Goal: Information Seeking & Learning: Learn about a topic

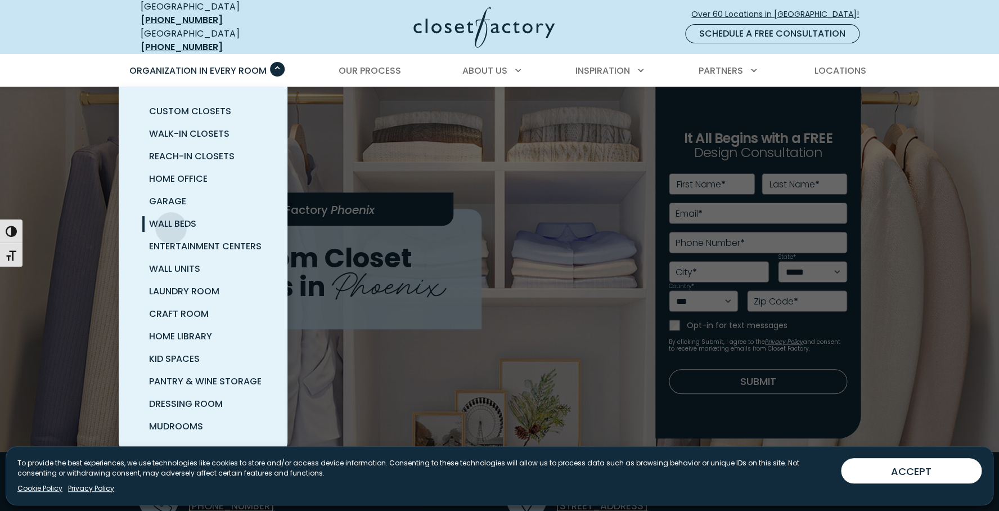
click at [171, 219] on span "Wall Beds" at bounding box center [172, 223] width 47 height 13
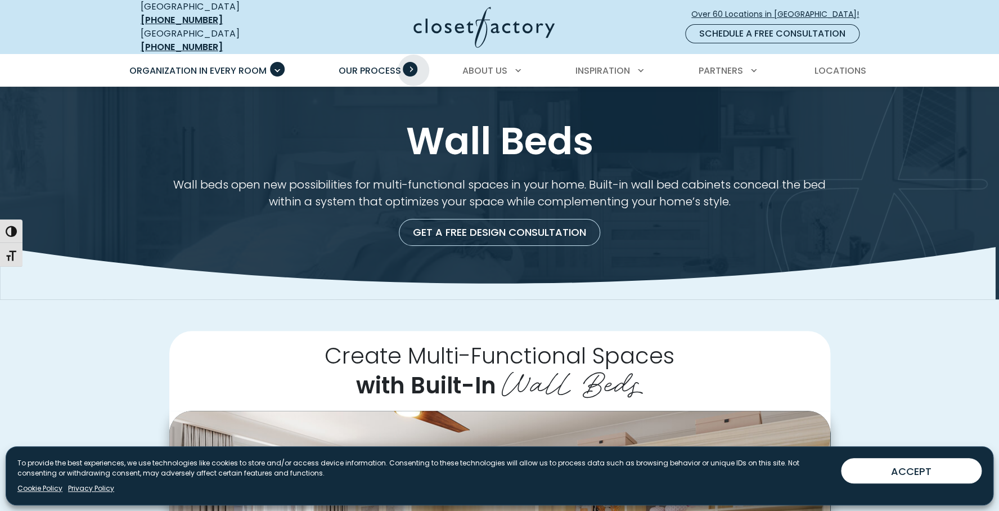
click at [413, 62] on span "Primary Menu" at bounding box center [410, 69] width 15 height 15
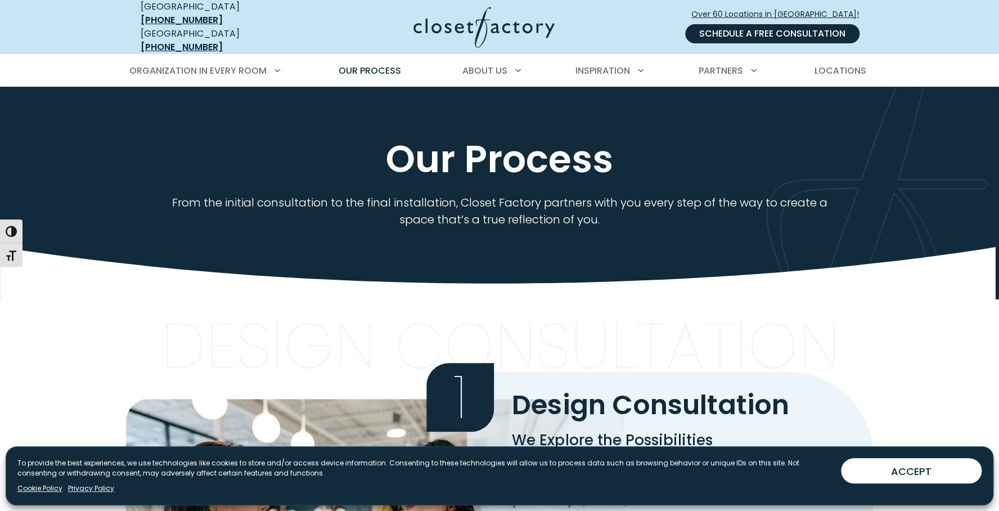
click at [748, 34] on link "Schedule a Free Consultation" at bounding box center [772, 33] width 174 height 19
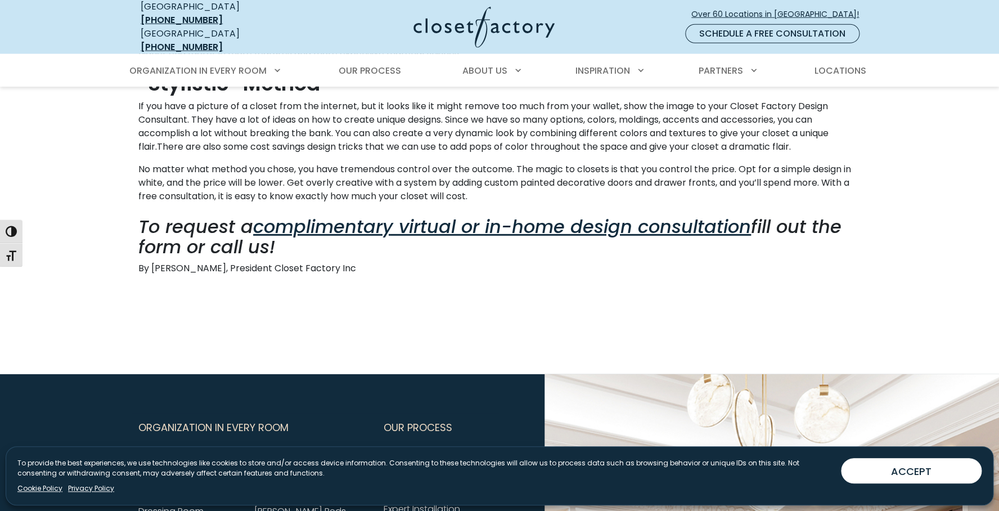
scroll to position [1417, 0]
